Goal: Task Accomplishment & Management: Use online tool/utility

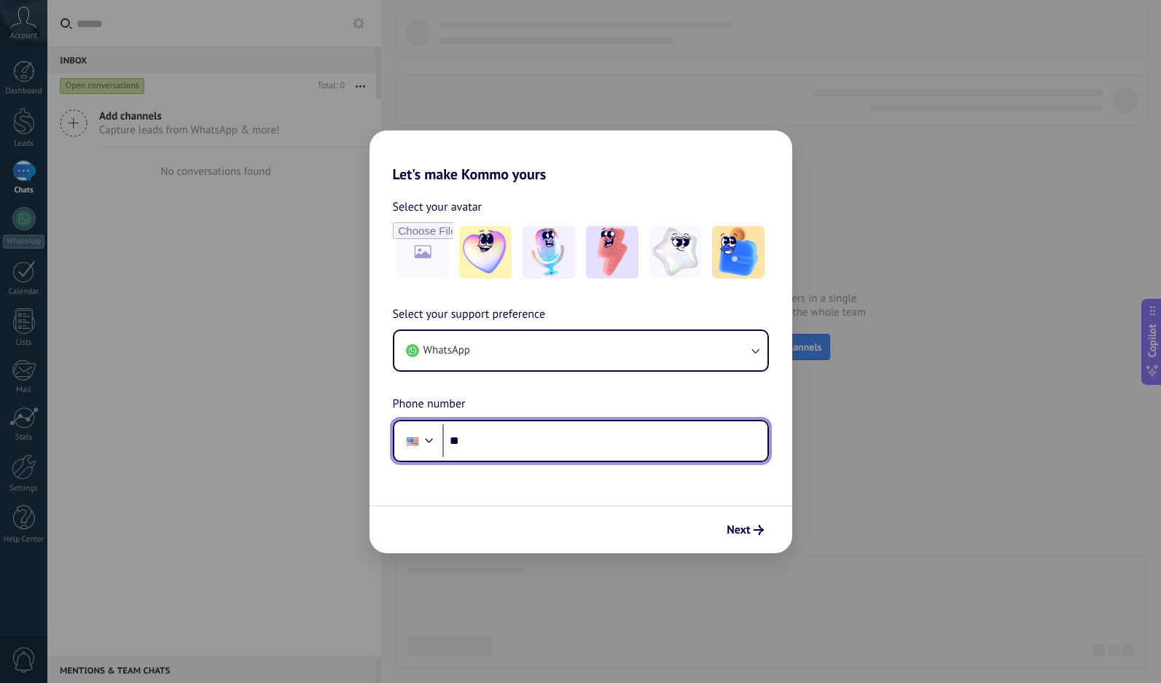
click at [547, 439] on input "**" at bounding box center [604, 441] width 325 height 34
type input "**********"
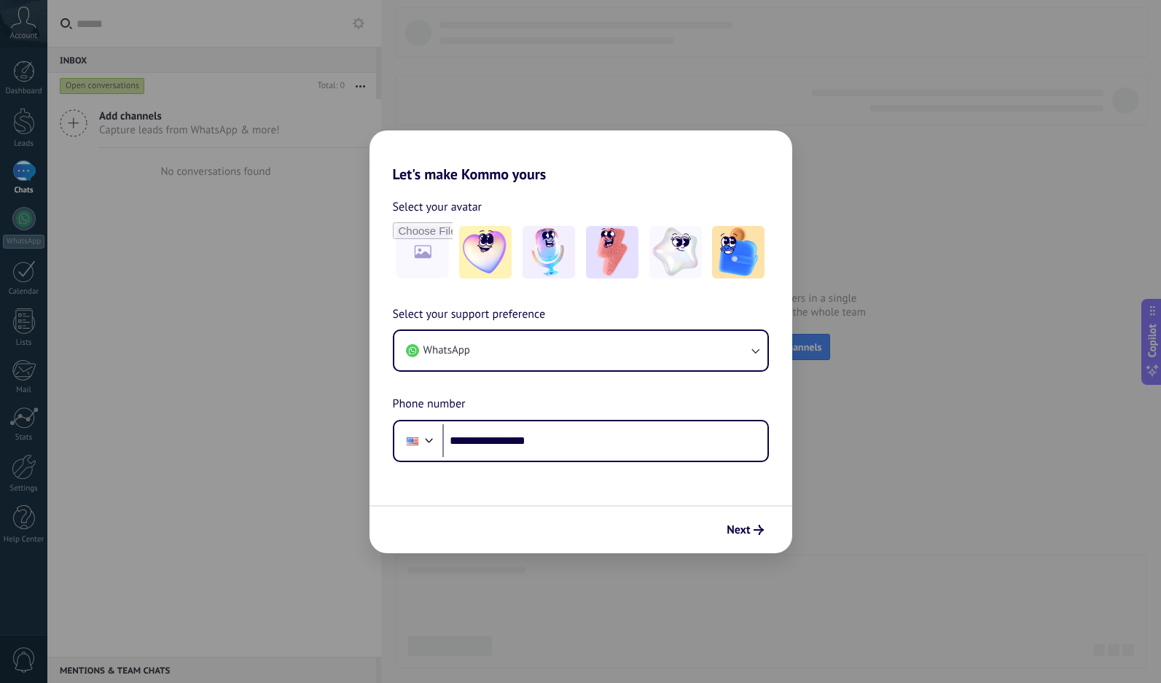
drag, startPoint x: 749, startPoint y: 507, endPoint x: 757, endPoint y: 507, distance: 8.0
click at [751, 507] on div "Next" at bounding box center [581, 529] width 423 height 48
click at [756, 520] on button "Next" at bounding box center [745, 529] width 50 height 25
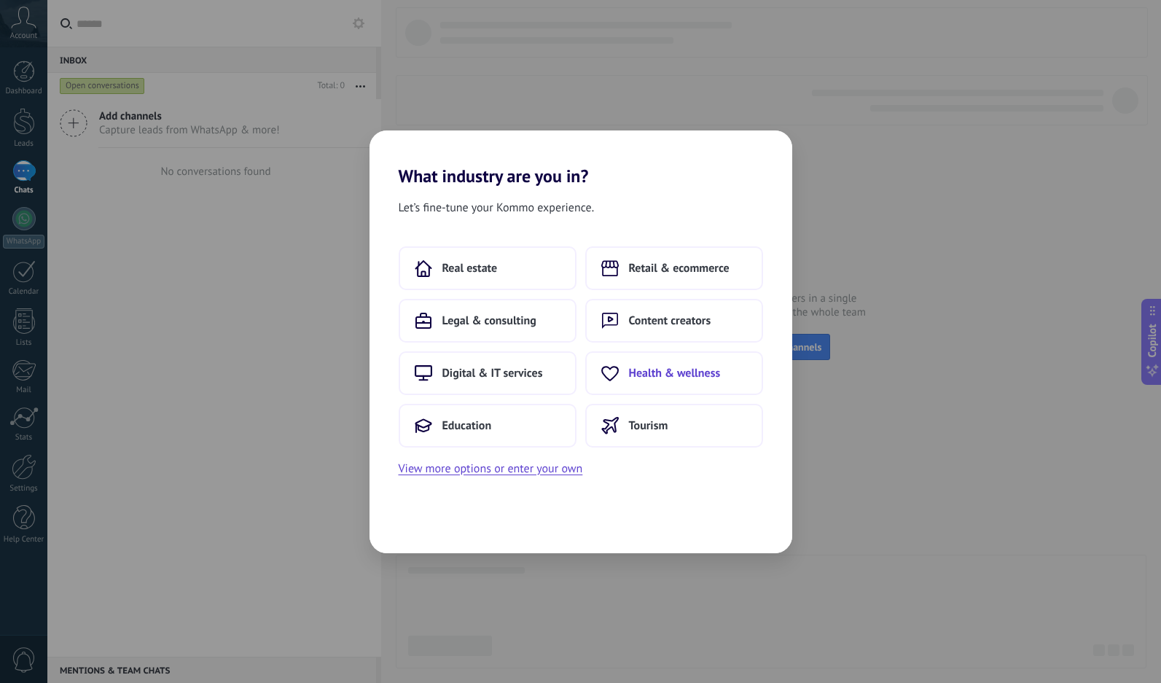
click at [659, 375] on span "Health & wellness" at bounding box center [675, 373] width 92 height 15
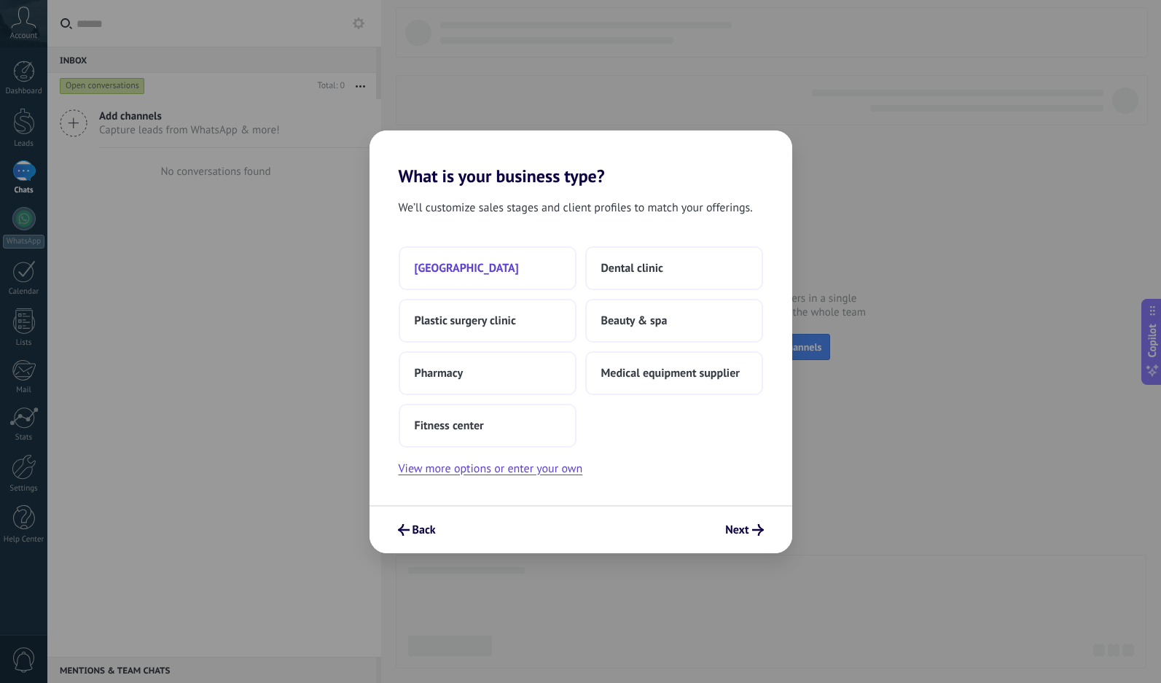
click at [485, 265] on span "[GEOGRAPHIC_DATA]" at bounding box center [467, 268] width 104 height 15
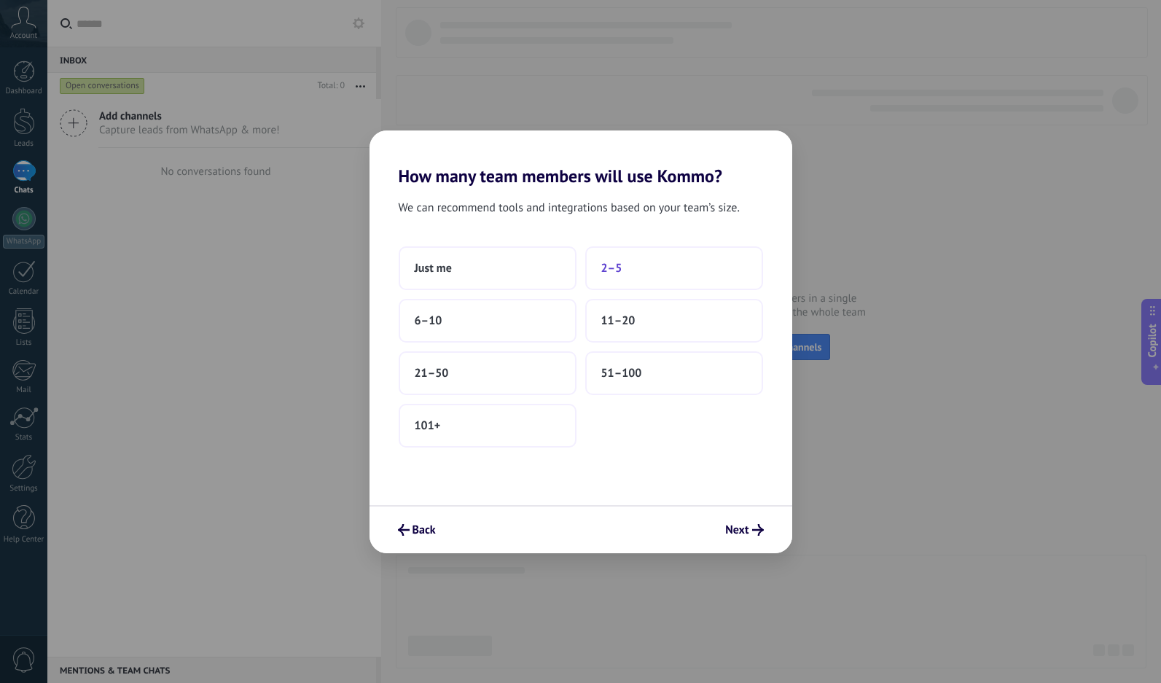
click at [630, 280] on button "2–5" at bounding box center [674, 268] width 178 height 44
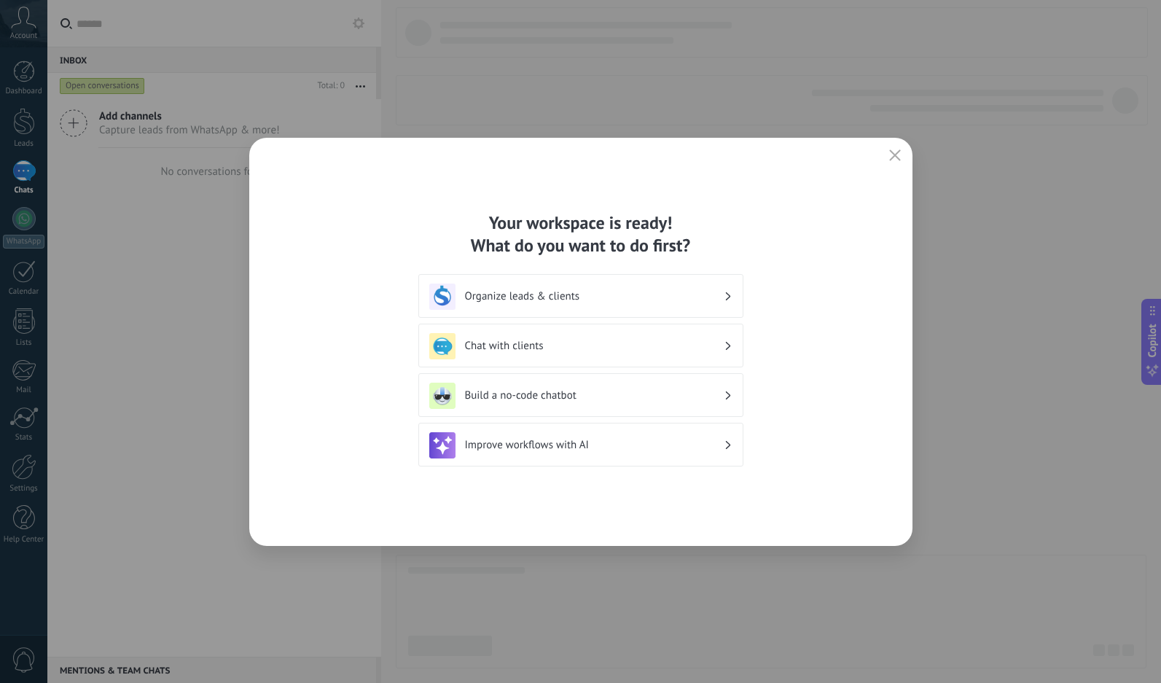
click at [646, 305] on div "Organize leads & clients" at bounding box center [580, 297] width 303 height 26
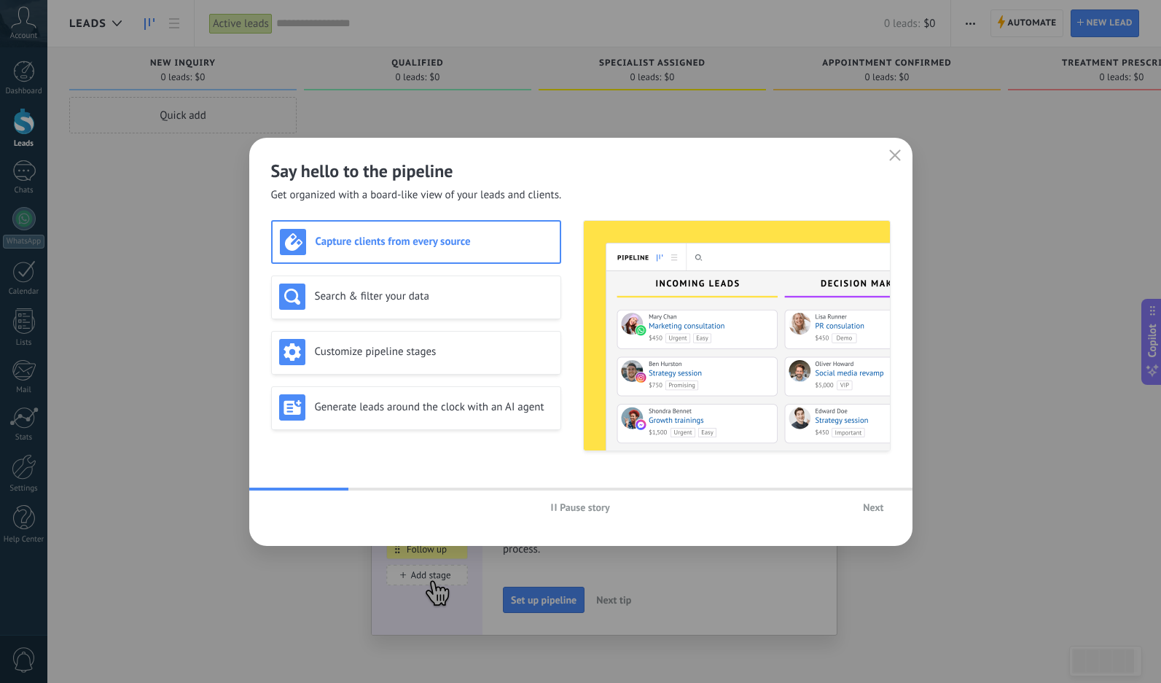
click at [883, 508] on button "Next" at bounding box center [873, 507] width 34 height 22
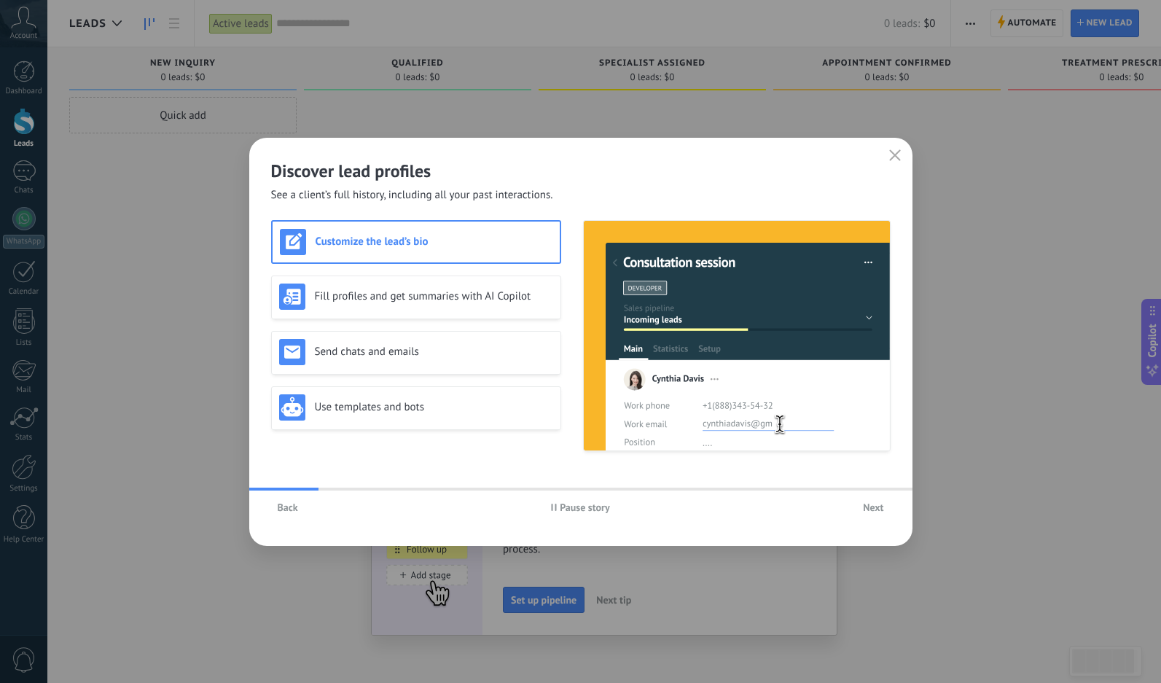
click at [883, 508] on button "Next" at bounding box center [873, 507] width 34 height 22
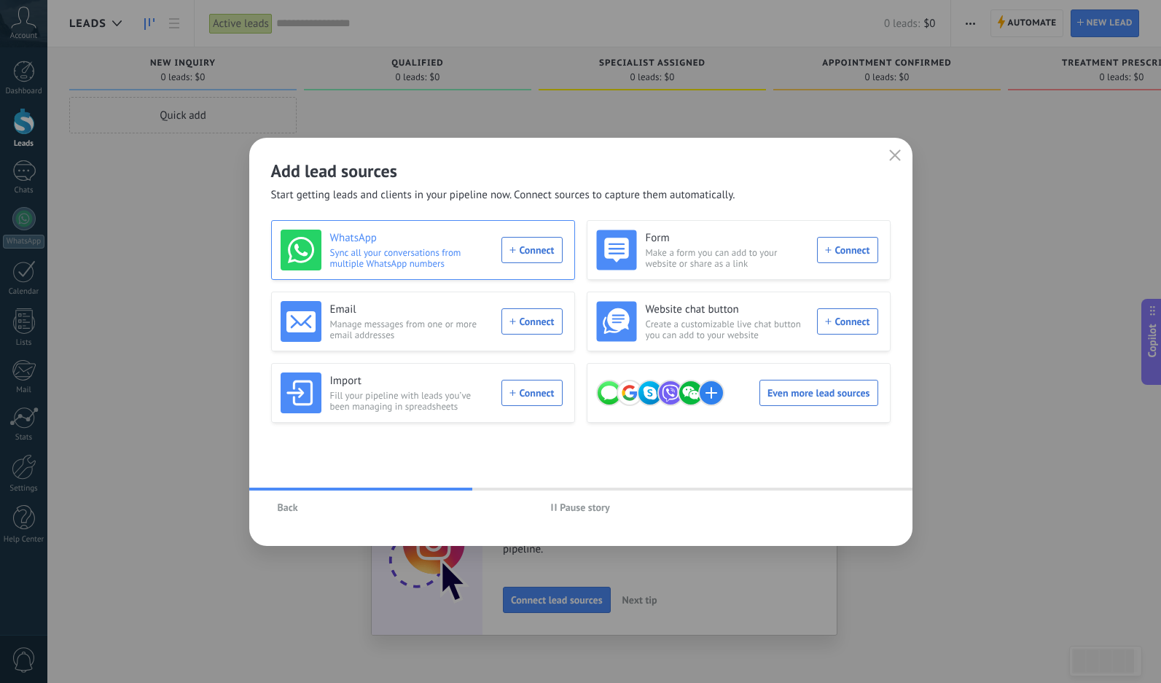
click at [544, 252] on div "WhatsApp Sync all your conversations from multiple WhatsApp numbers Connect" at bounding box center [422, 250] width 282 height 41
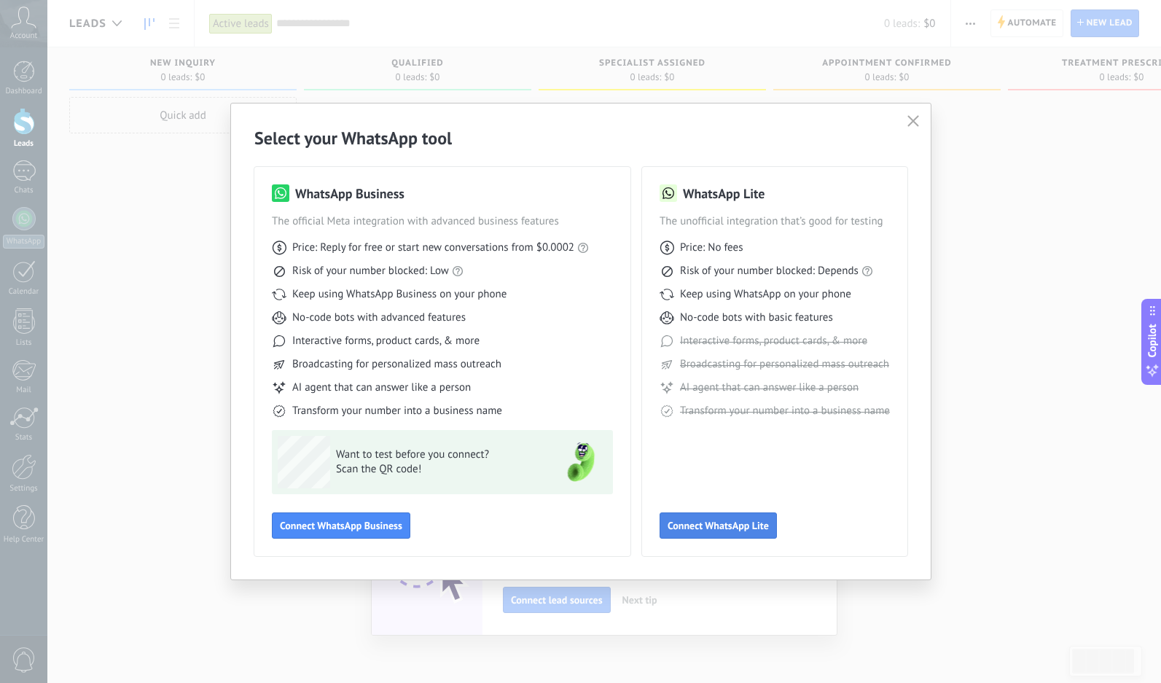
click at [708, 525] on span "Connect WhatsApp Lite" at bounding box center [718, 525] width 101 height 10
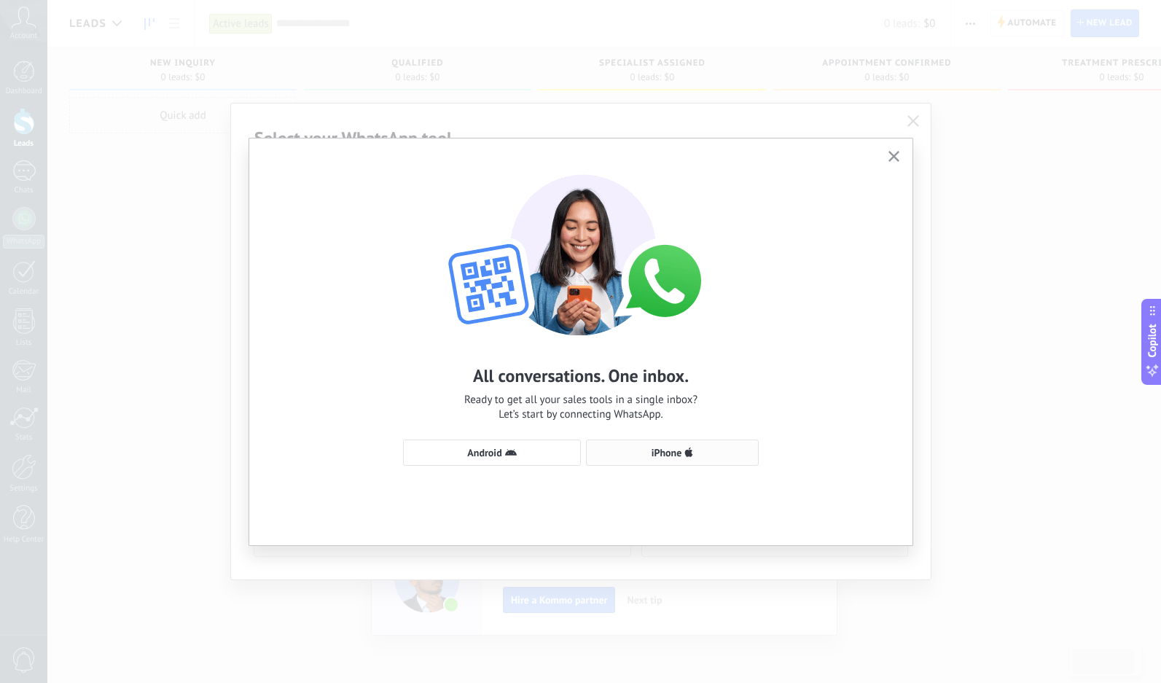
click at [688, 455] on use "button" at bounding box center [689, 452] width 8 height 9
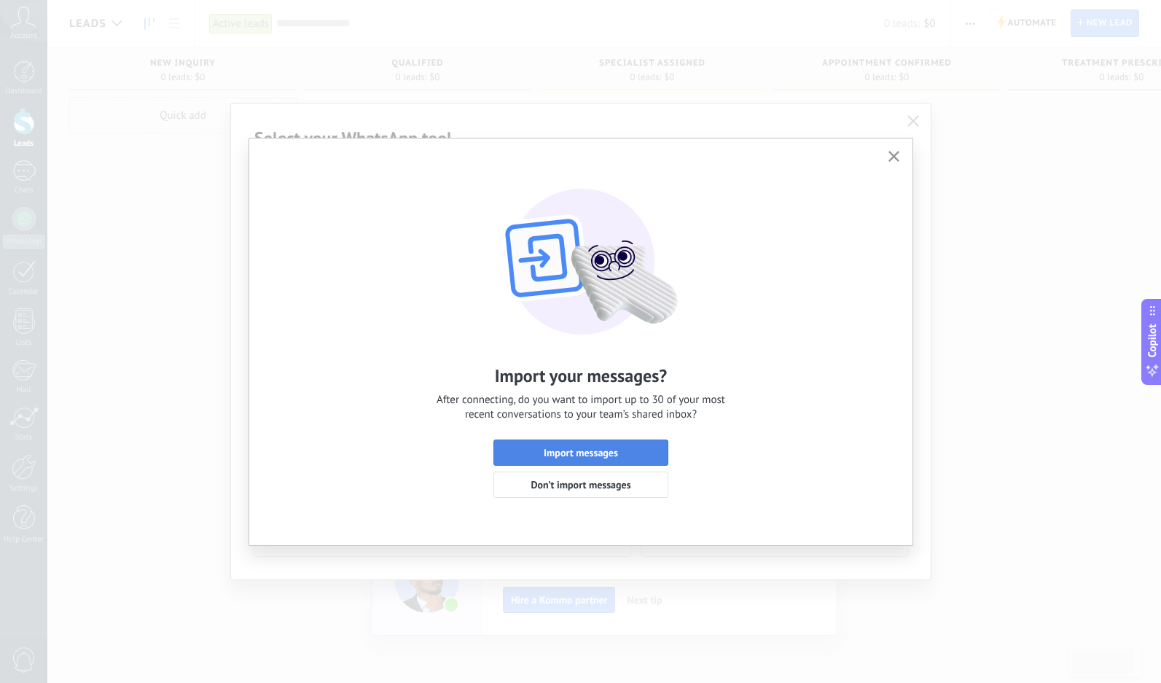
click at [620, 448] on button "Import messages" at bounding box center [580, 452] width 175 height 26
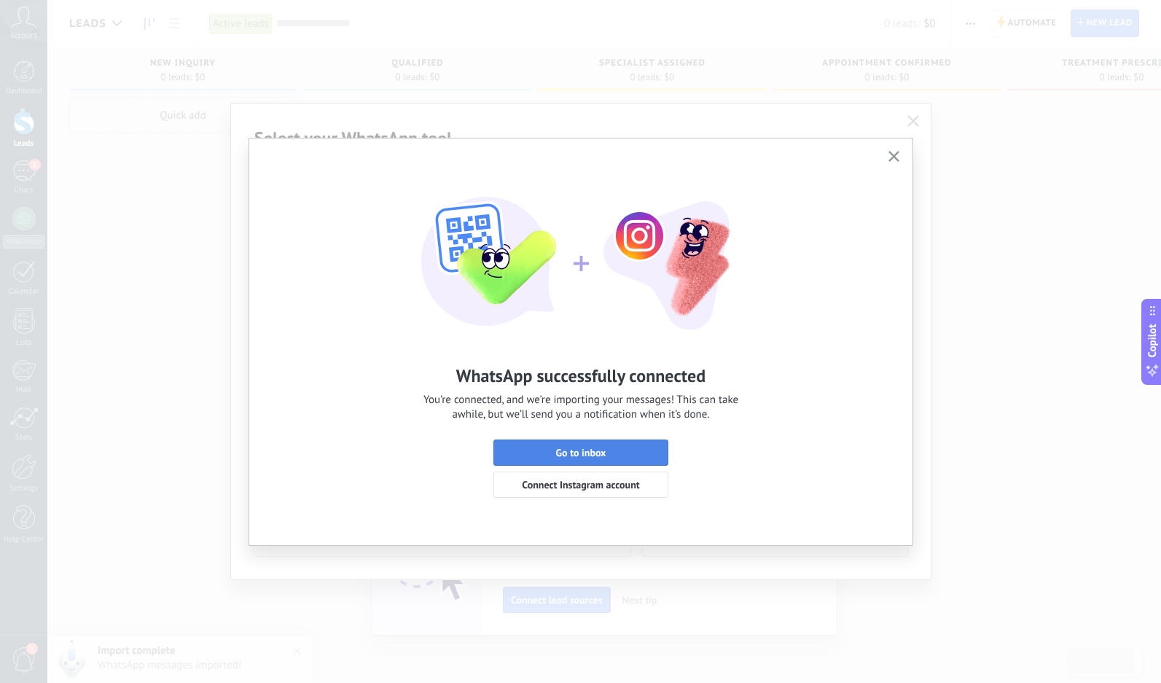
click at [599, 450] on span "Go to inbox" at bounding box center [581, 453] width 50 height 10
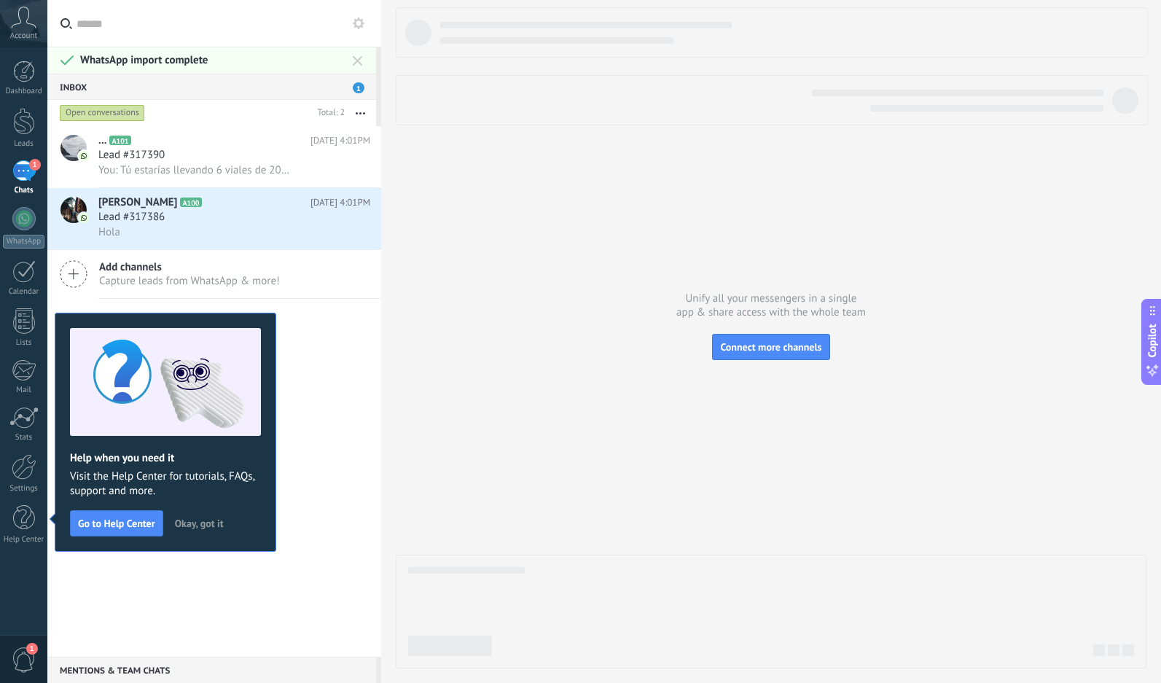
click at [388, 363] on div "Unify all your messengers in a single app & share access with the whole team Co…" at bounding box center [771, 341] width 780 height 683
click at [310, 341] on div "... A101 [DATE] 4:01PM Lead #317390 You: Tú estarías llevando 6 viales de 200 u…" at bounding box center [214, 391] width 334 height 531
click at [192, 525] on span "Okay, got it" at bounding box center [199, 523] width 49 height 10
